Goal: Task Accomplishment & Management: Manage account settings

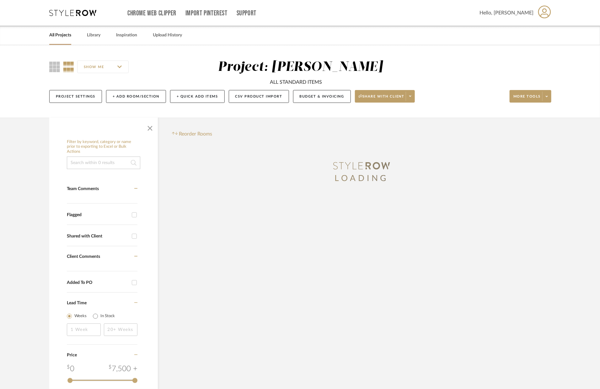
scroll to position [83, 0]
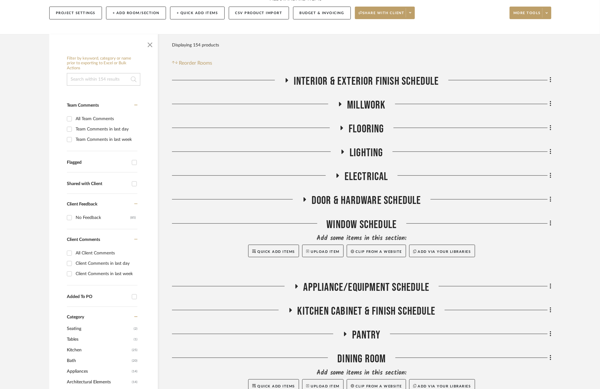
click at [339, 204] on span "Door & Hardware Schedule" at bounding box center [365, 200] width 109 height 13
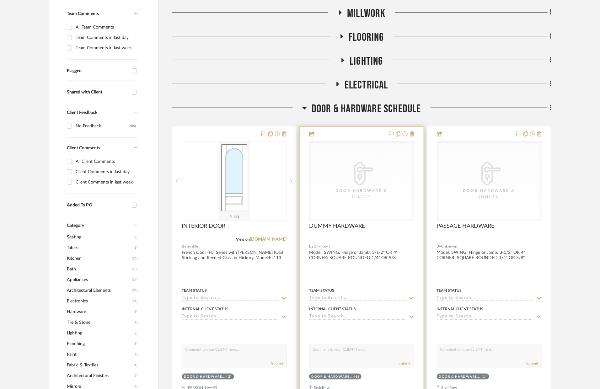
scroll to position [212, 0]
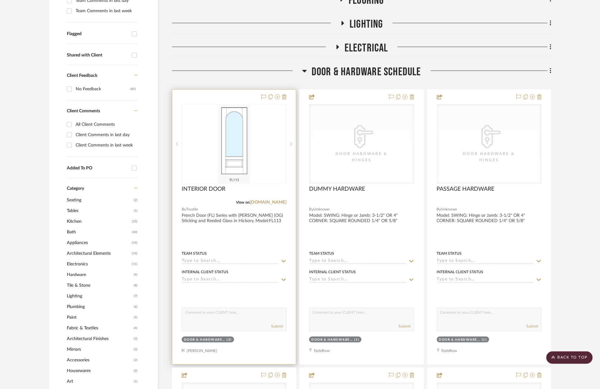
click at [264, 242] on div at bounding box center [234, 227] width 124 height 274
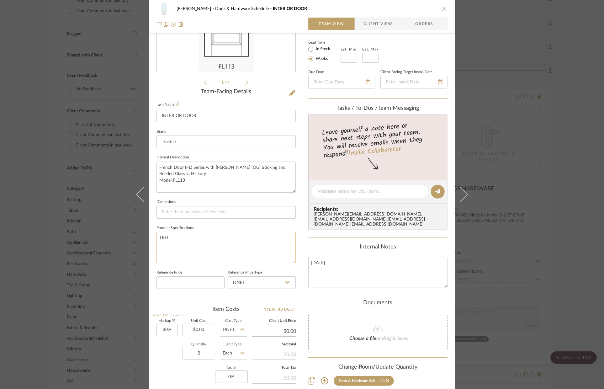
scroll to position [137, 0]
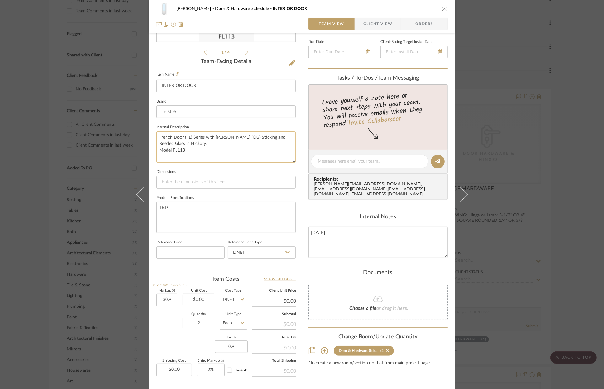
drag, startPoint x: 192, startPoint y: 151, endPoint x: 156, endPoint y: 135, distance: 38.3
click at [156, 135] on textarea "French Door (FL) Series with [PERSON_NAME] (OG) Sticking and Reeded Glass in Hi…" at bounding box center [225, 146] width 139 height 31
drag, startPoint x: 65, startPoint y: 32, endPoint x: 40, endPoint y: 33, distance: 24.8
click at [65, 32] on div "[PERSON_NAME] Door & Hardware Schedule INTERIOR DOOR Team View Client View Orde…" at bounding box center [302, 194] width 604 height 389
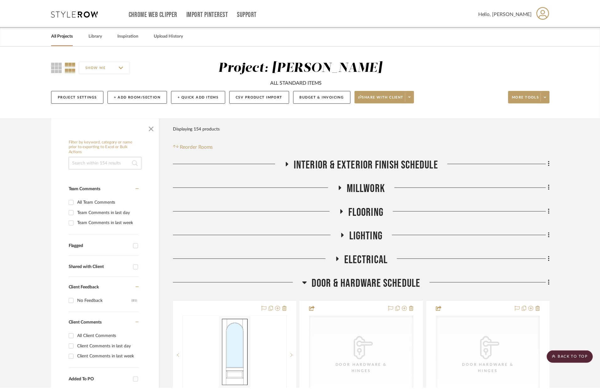
scroll to position [212, 0]
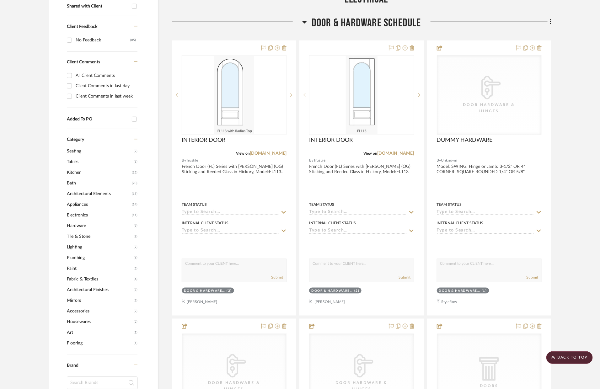
scroll to position [259, 0]
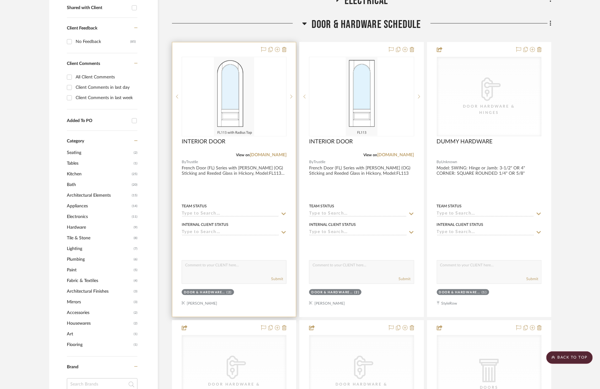
click at [260, 192] on div at bounding box center [234, 179] width 124 height 274
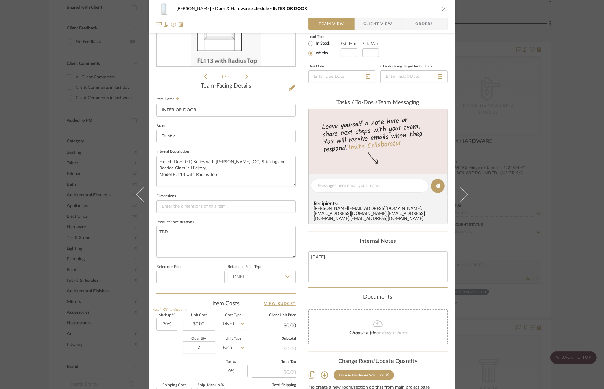
scroll to position [171, 0]
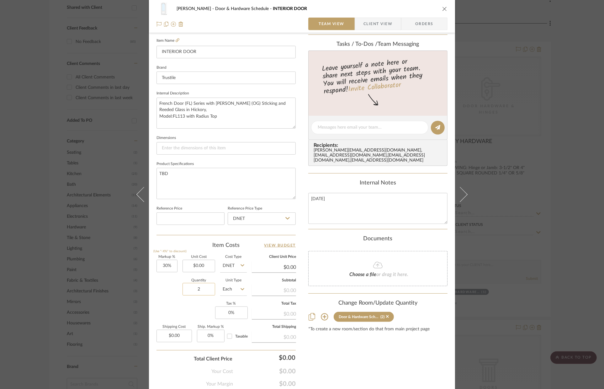
drag, startPoint x: 199, startPoint y: 290, endPoint x: 184, endPoint y: 286, distance: 14.9
click at [184, 286] on input "2" at bounding box center [198, 289] width 33 height 13
drag, startPoint x: 194, startPoint y: 291, endPoint x: 198, endPoint y: 291, distance: 4.1
click at [198, 291] on input "2" at bounding box center [198, 289] width 33 height 13
type input "1"
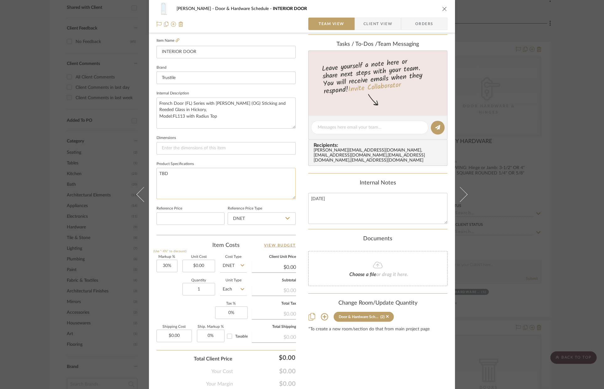
click at [198, 191] on textarea "TBD" at bounding box center [225, 183] width 139 height 31
click at [443, 7] on icon "close" at bounding box center [444, 8] width 5 height 5
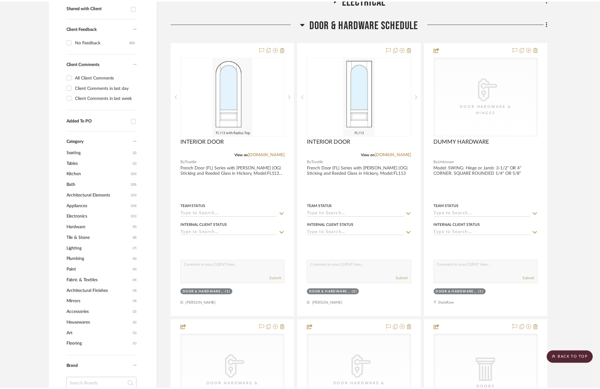
scroll to position [259, 0]
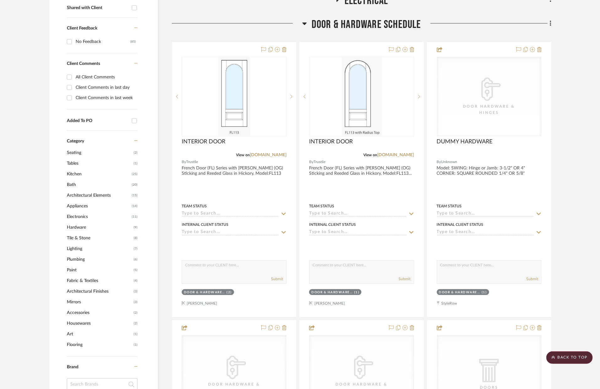
drag, startPoint x: 396, startPoint y: 203, endPoint x: 335, endPoint y: 1, distance: 211.2
